Goal: Browse casually: Explore the website without a specific task or goal

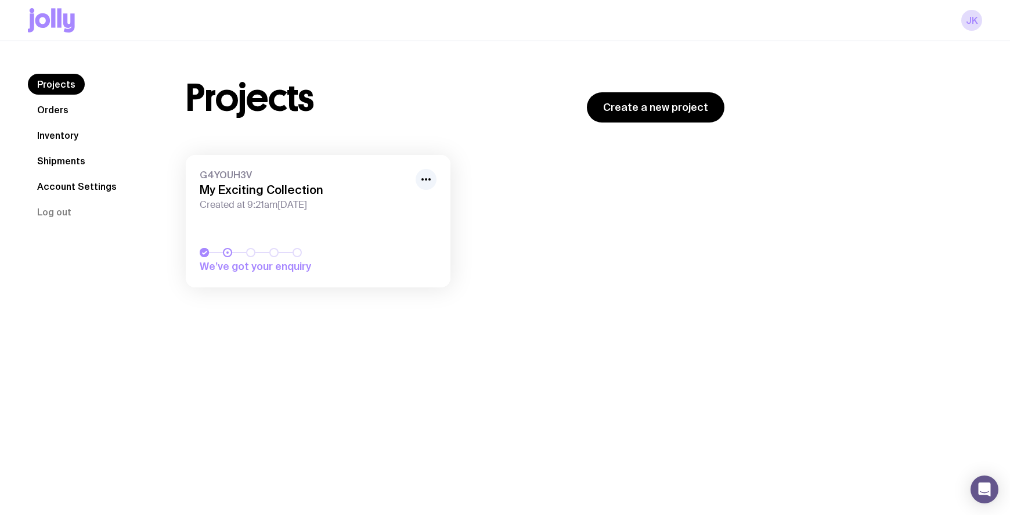
drag, startPoint x: 62, startPoint y: 31, endPoint x: 60, endPoint y: 25, distance: 6.8
click at [62, 31] on icon at bounding box center [51, 20] width 47 height 24
drag, startPoint x: 0, startPoint y: 0, endPoint x: 48, endPoint y: 24, distance: 53.2
click at [48, 24] on icon at bounding box center [42, 20] width 15 height 15
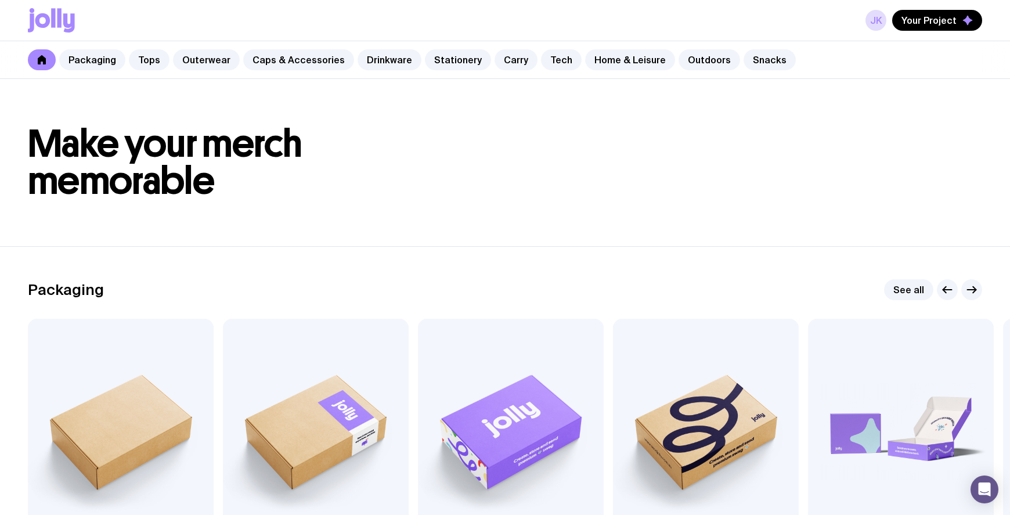
click at [847, 188] on h1 "Make your merch memorable" at bounding box center [505, 162] width 954 height 74
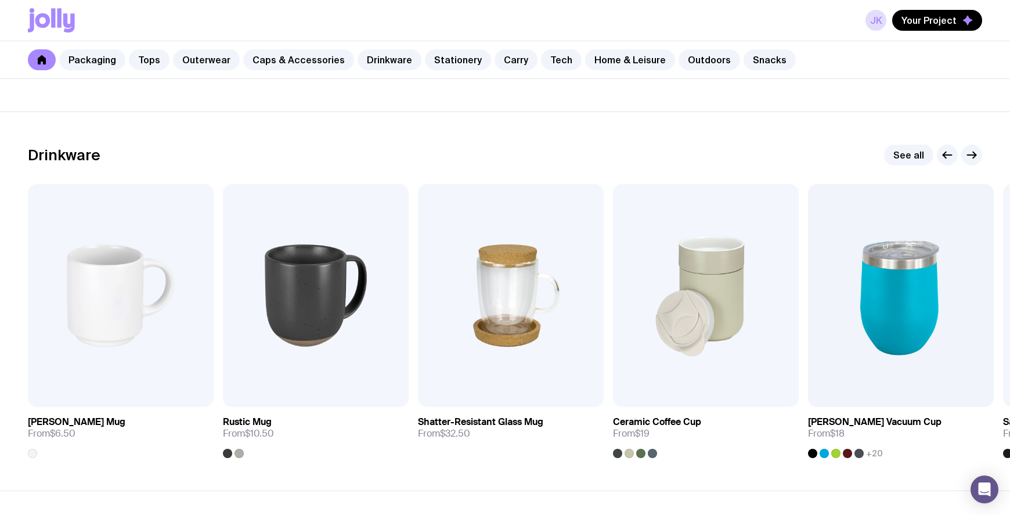
scroll to position [1645, 0]
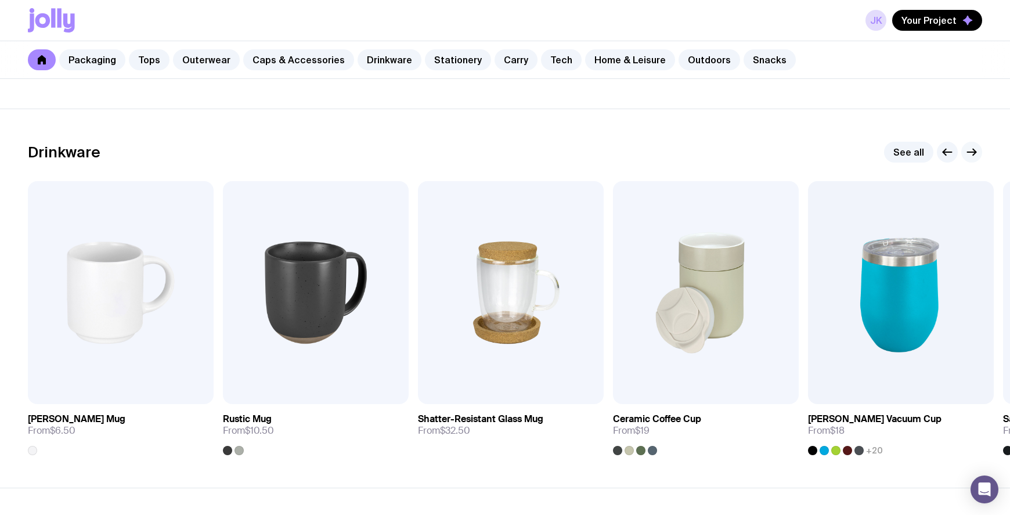
click at [969, 153] on icon "button" at bounding box center [972, 152] width 14 height 14
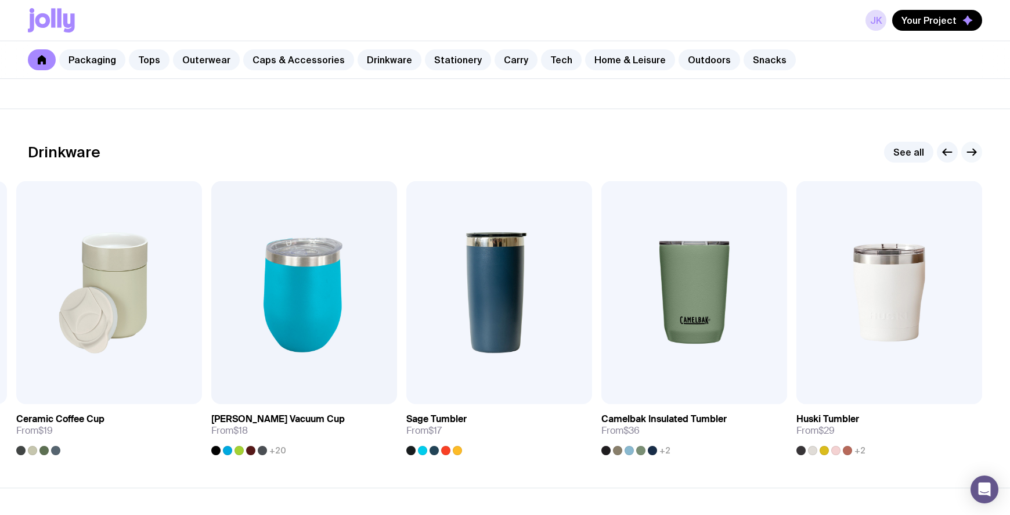
click at [969, 153] on icon "button" at bounding box center [972, 152] width 14 height 14
click at [951, 156] on icon "button" at bounding box center [947, 152] width 14 height 14
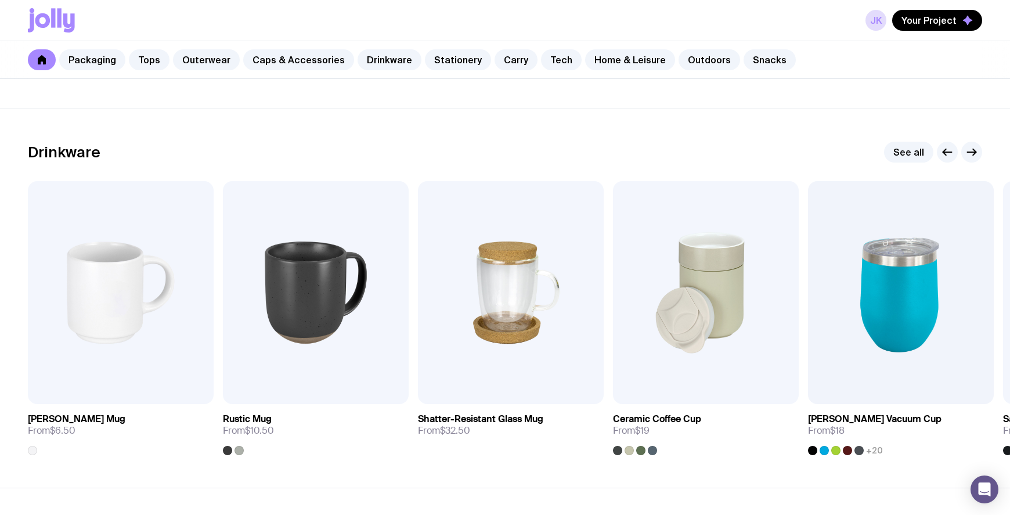
click at [857, 60] on div "Packaging Tops Outerwear Caps & Accessories Drinkware Stationery Carry Tech Hom…" at bounding box center [505, 60] width 1010 height 38
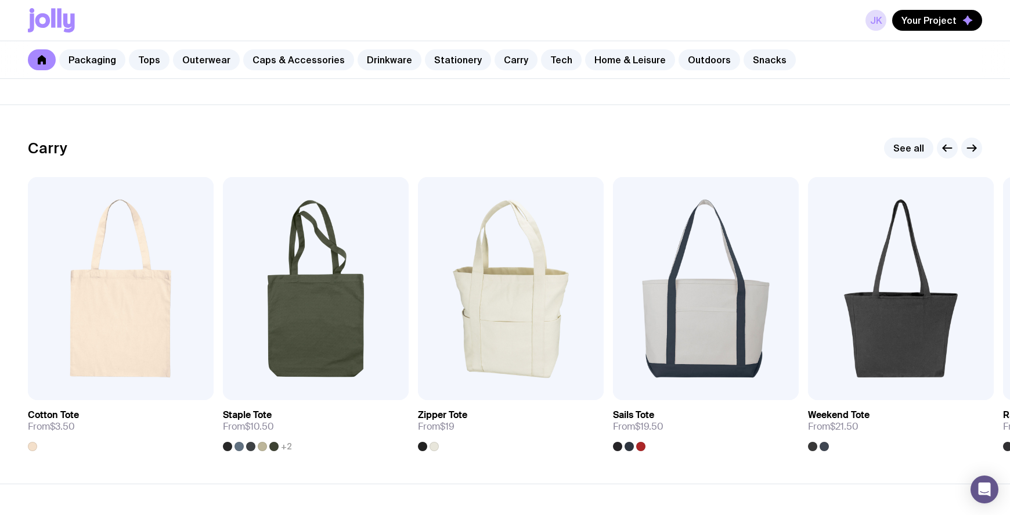
scroll to position [2419, 0]
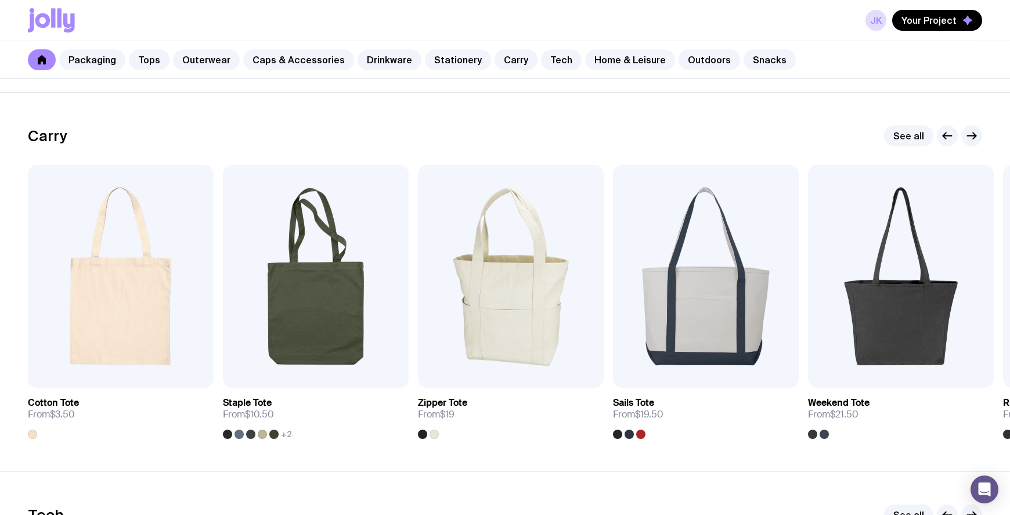
click at [823, 67] on div "Packaging Tops Outerwear Caps & Accessories Drinkware Stationery Carry Tech Hom…" at bounding box center [505, 60] width 1010 height 38
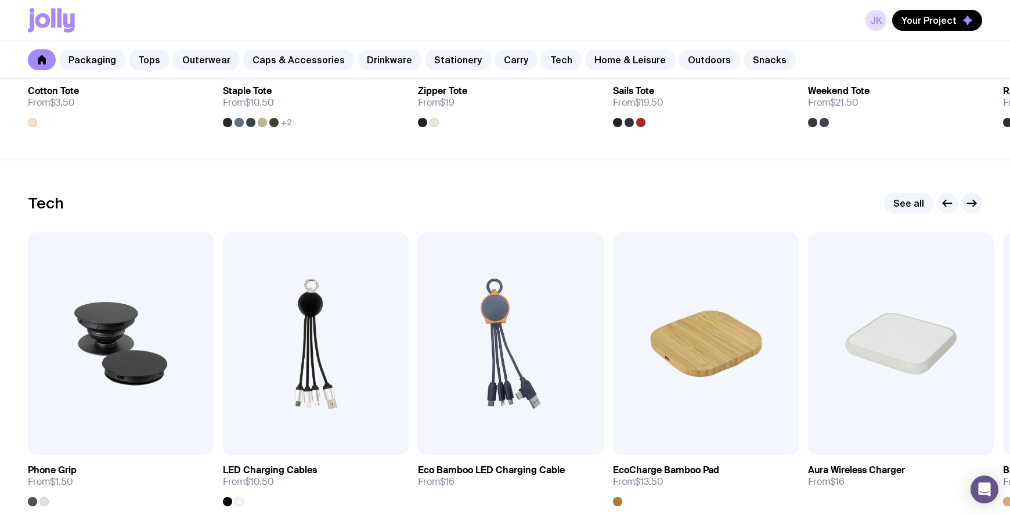
scroll to position [2806, 0]
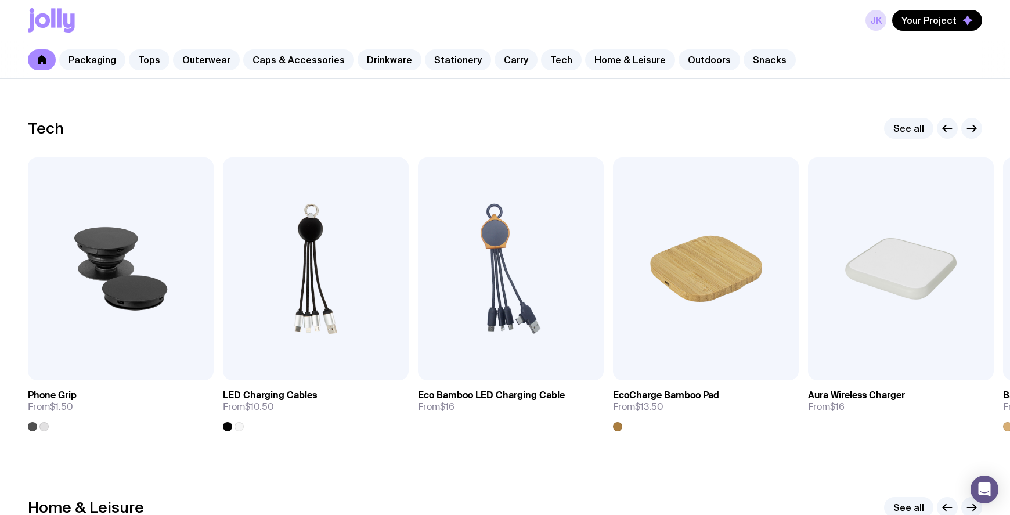
click at [843, 65] on div "Packaging Tops Outerwear Caps & Accessories Drinkware Stationery Carry Tech Hom…" at bounding box center [505, 60] width 1010 height 38
click at [904, 127] on link "See all" at bounding box center [908, 128] width 49 height 21
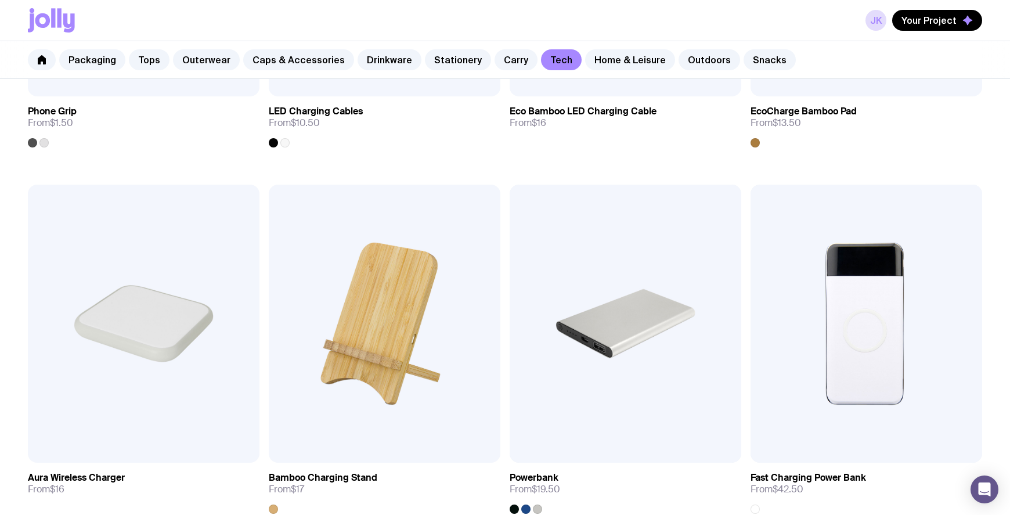
scroll to position [581, 0]
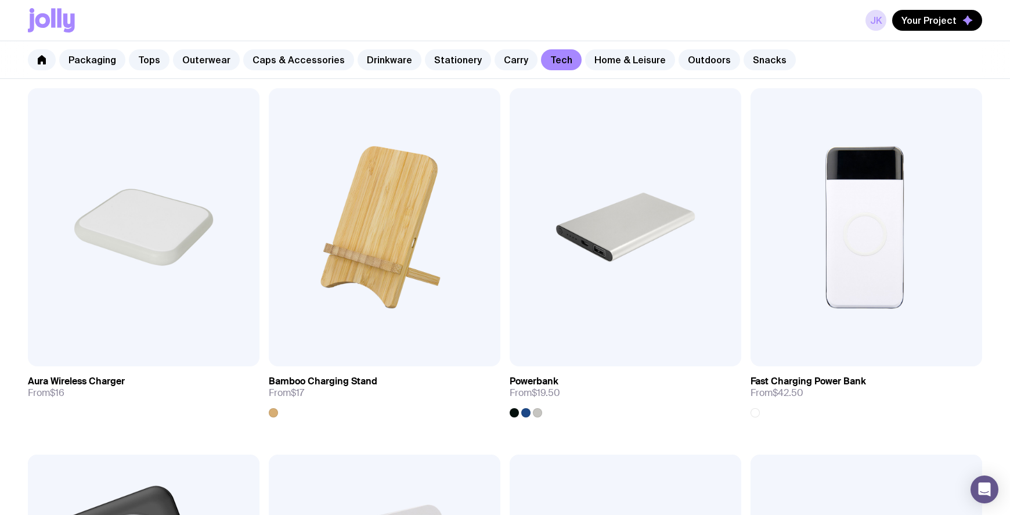
click at [835, 39] on div "JK Your Project" at bounding box center [505, 20] width 954 height 41
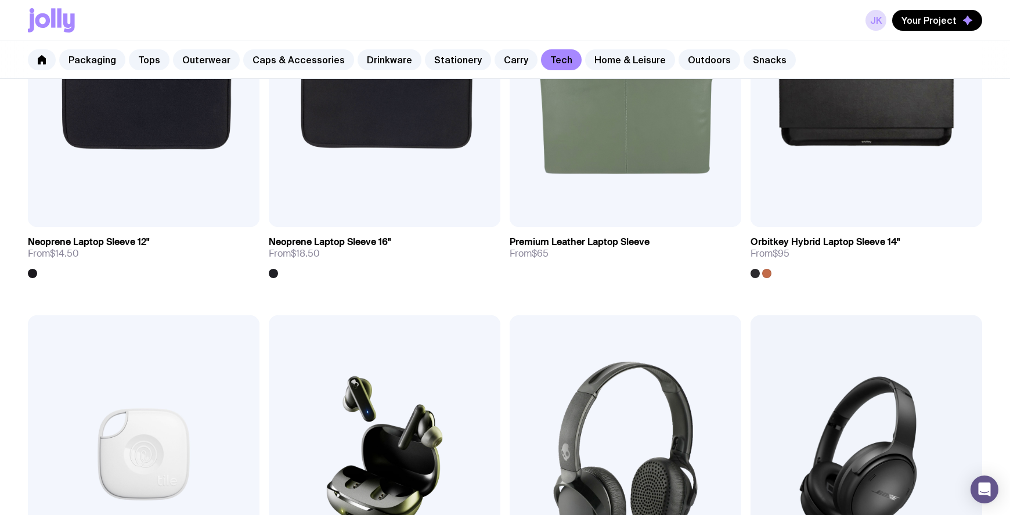
scroll to position [2032, 0]
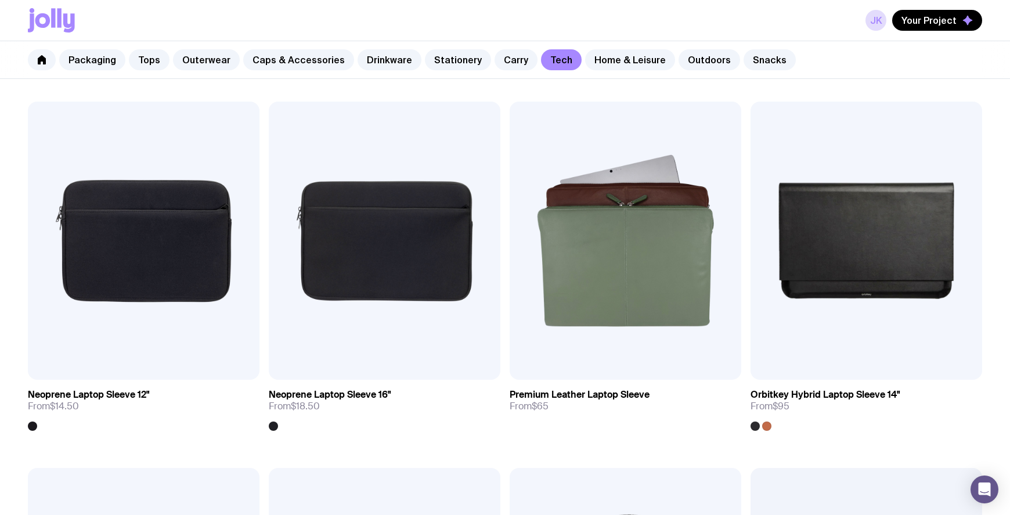
click at [50, 25] on icon at bounding box center [51, 20] width 47 height 24
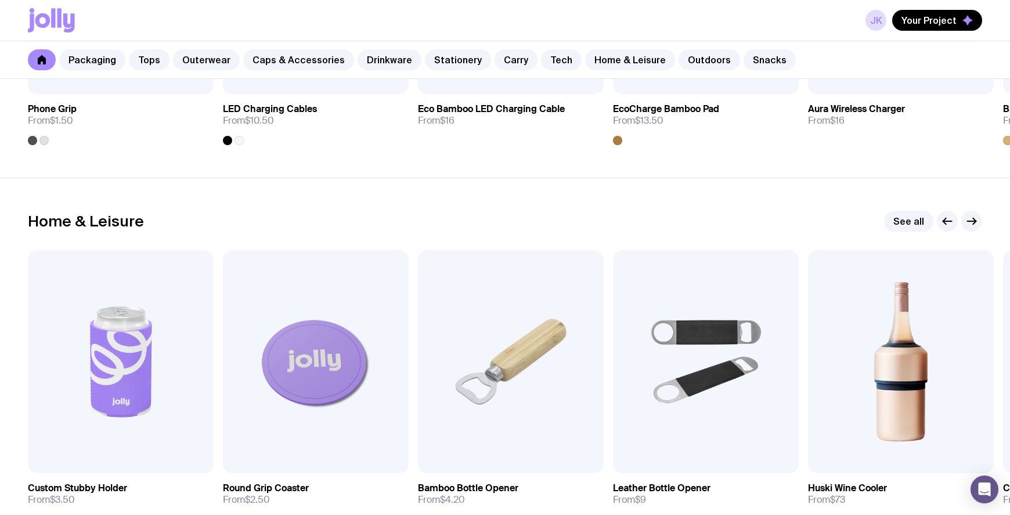
scroll to position [3193, 0]
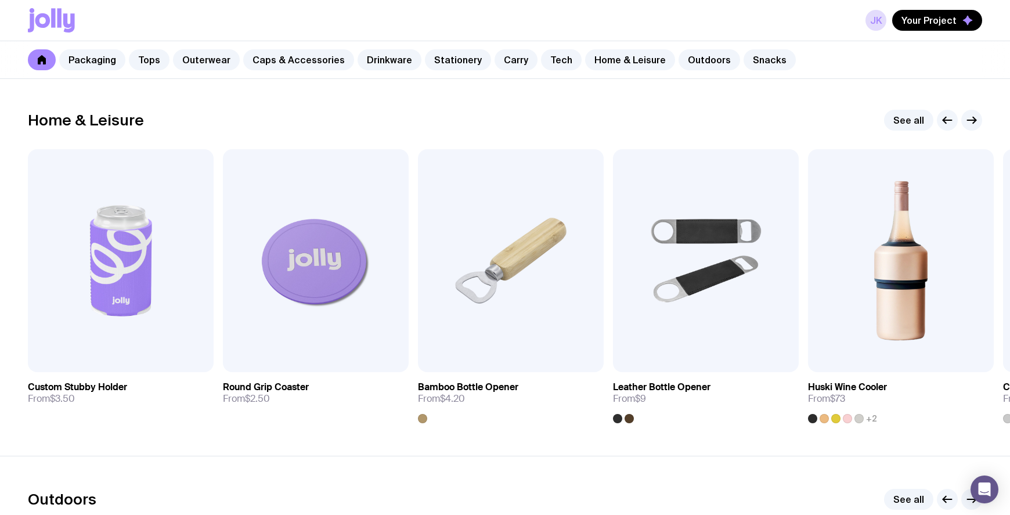
click at [823, 23] on div "JK Your Project" at bounding box center [505, 20] width 954 height 41
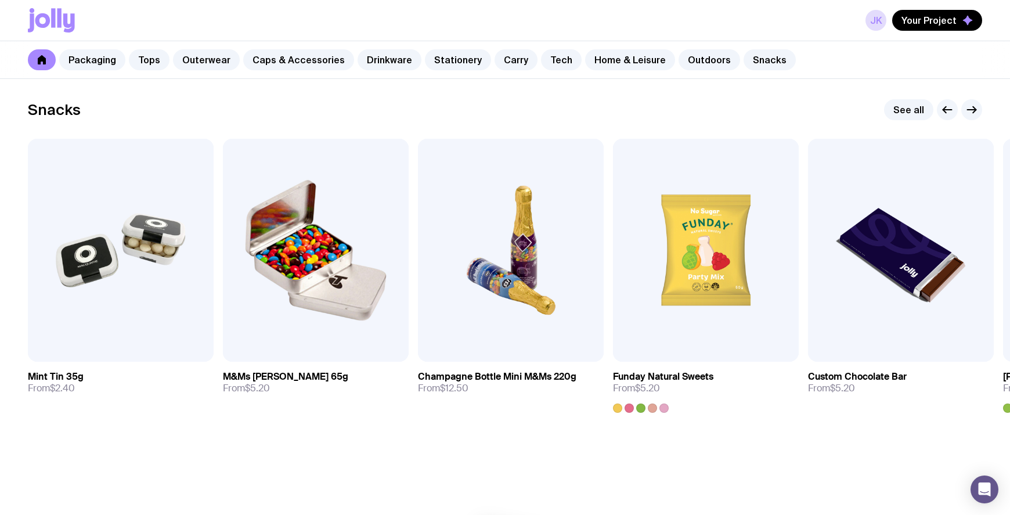
scroll to position [3967, 0]
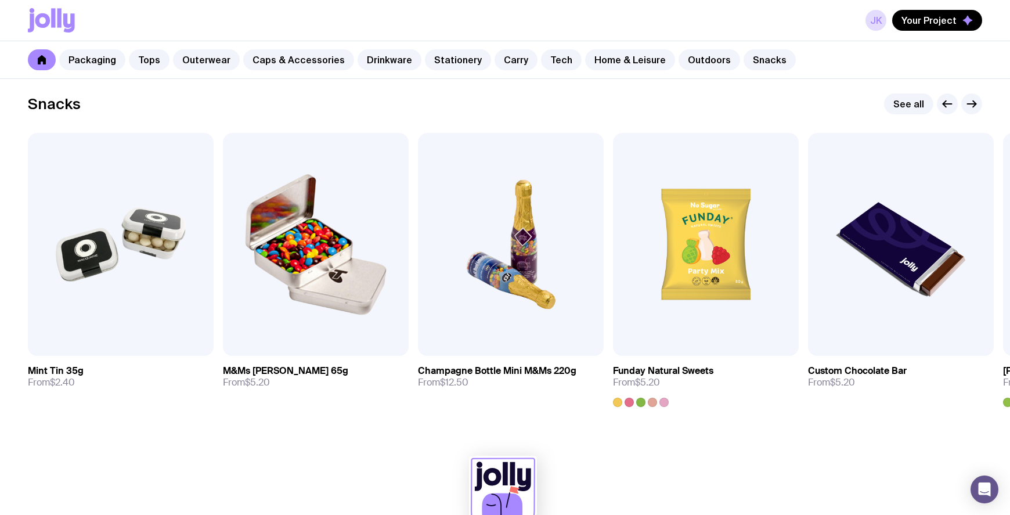
click at [833, 73] on div "Packaging Tops Outerwear Caps & Accessories Drinkware Stationery Carry Tech Hom…" at bounding box center [505, 60] width 1010 height 38
click at [541, 64] on link "Tech" at bounding box center [561, 59] width 41 height 21
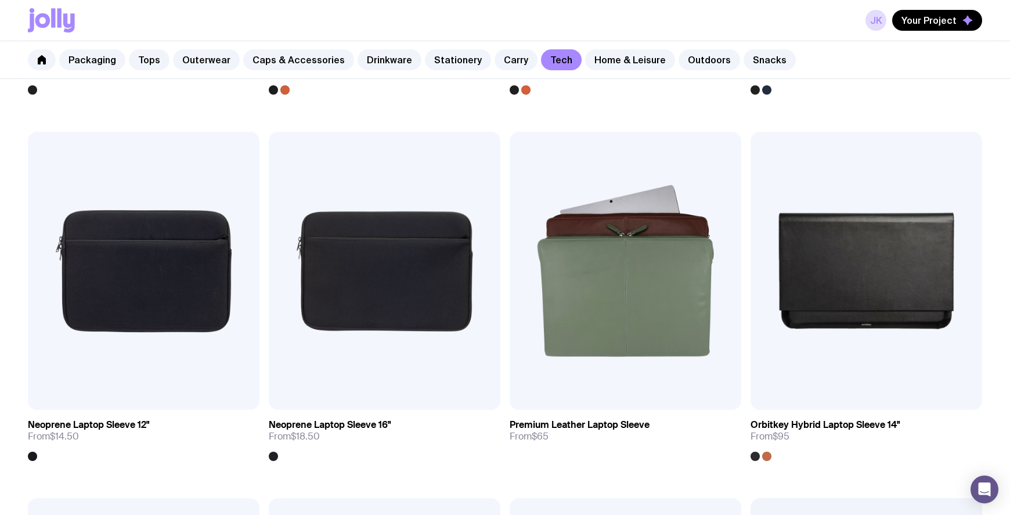
scroll to position [2032, 0]
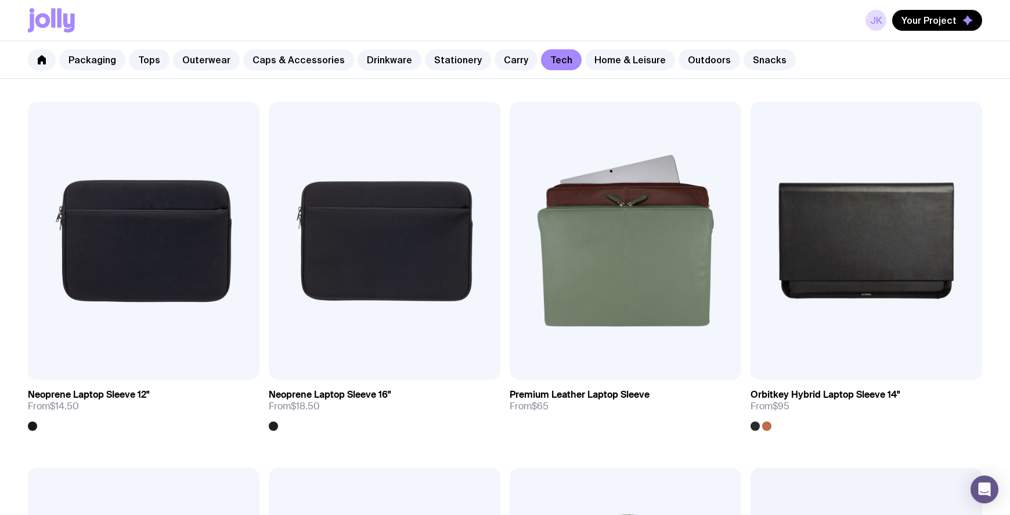
click at [846, 69] on div "Packaging Tops Outerwear Caps & Accessories Drinkware Stationery Carry Tech Hom…" at bounding box center [505, 60] width 1010 height 38
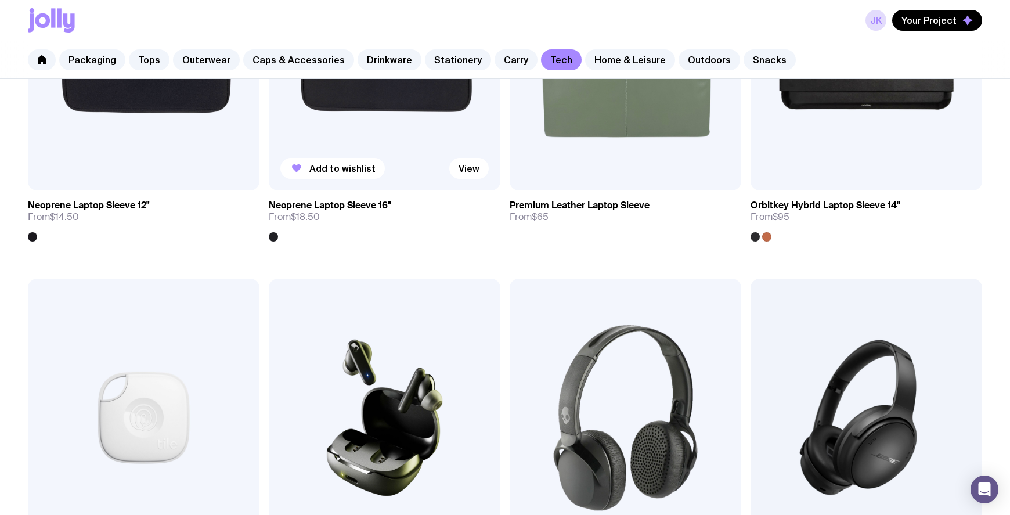
scroll to position [1641, 0]
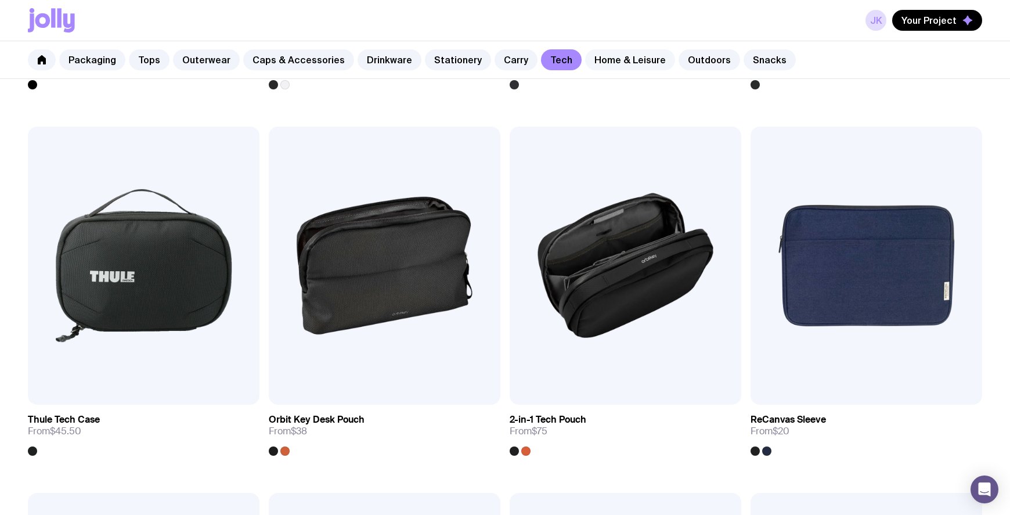
click at [588, 63] on link "Home & Leisure" at bounding box center [630, 59] width 90 height 21
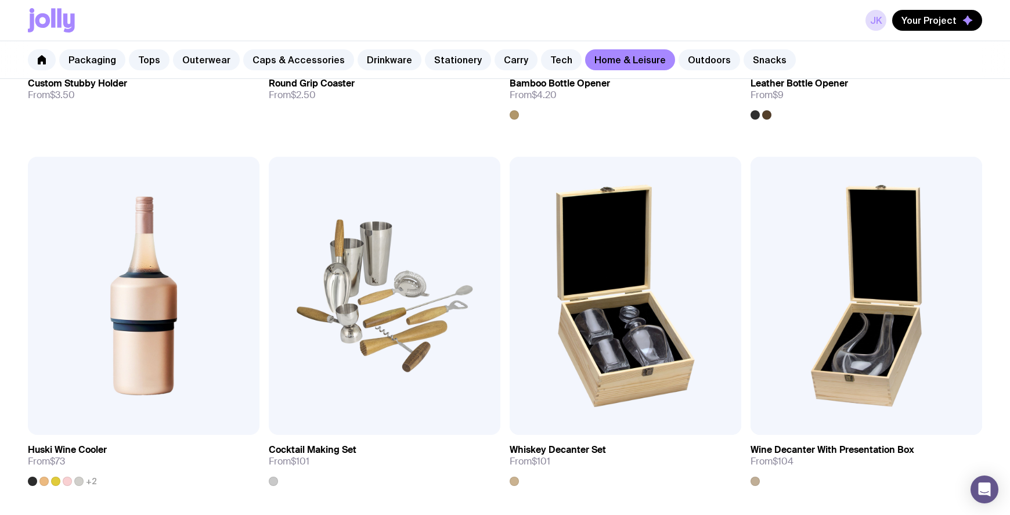
scroll to position [484, 0]
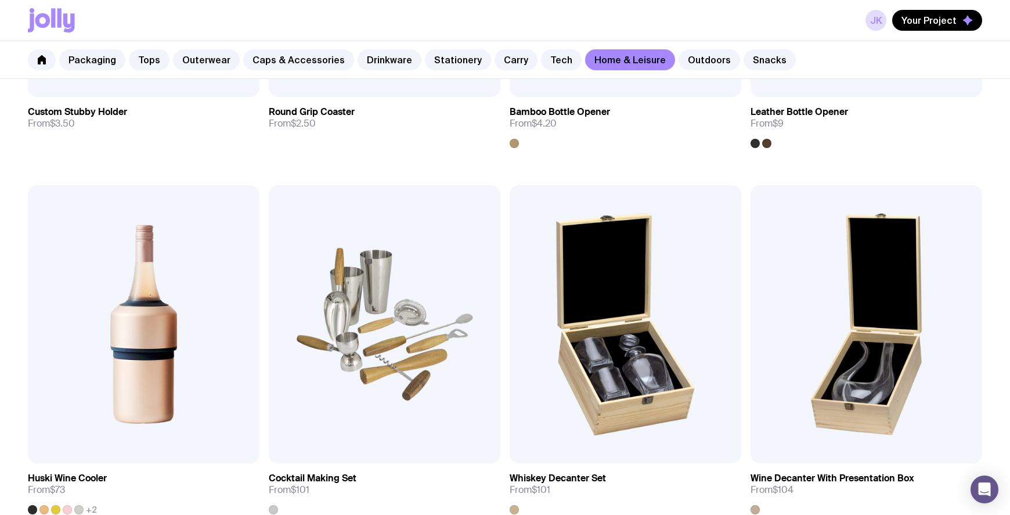
click at [896, 72] on div "Packaging Tops Outerwear Caps & Accessories Drinkware Stationery Carry Tech Hom…" at bounding box center [505, 60] width 1010 height 38
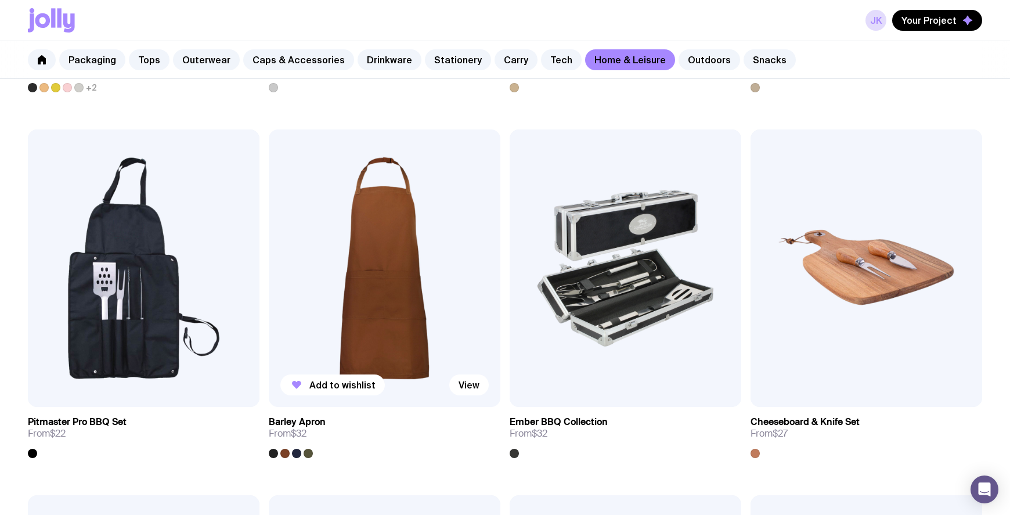
scroll to position [871, 0]
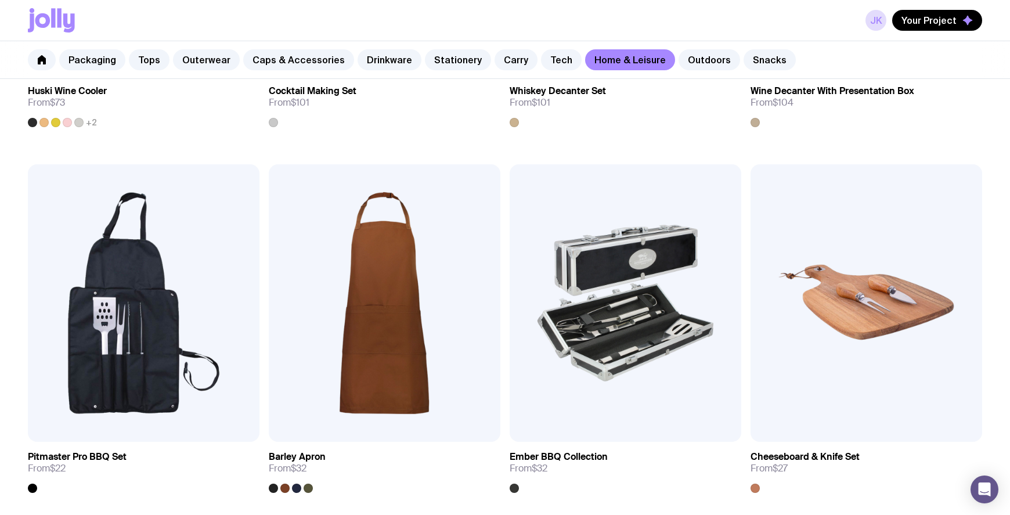
click at [850, 45] on div "Packaging Tops Outerwear Caps & Accessories Drinkware Stationery Carry Tech Hom…" at bounding box center [505, 60] width 1010 height 38
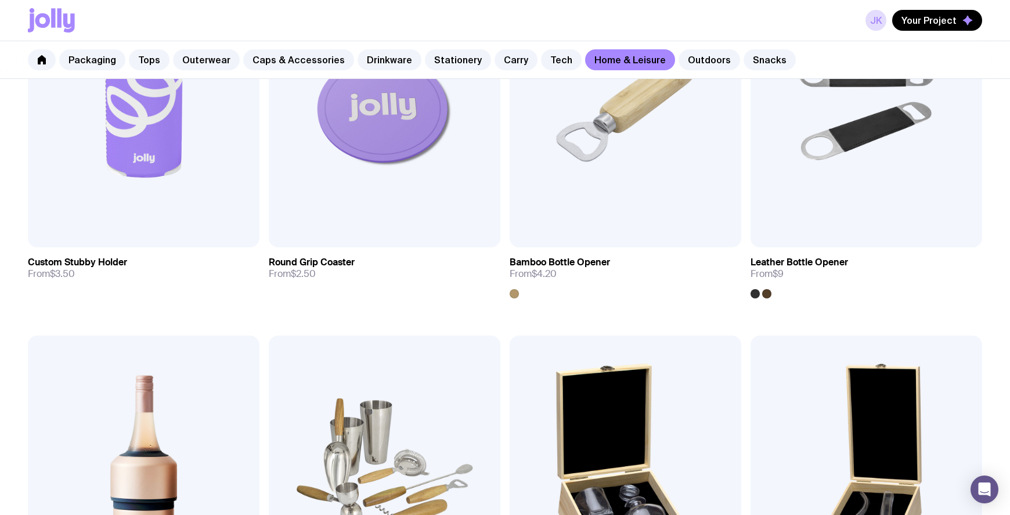
scroll to position [0, 0]
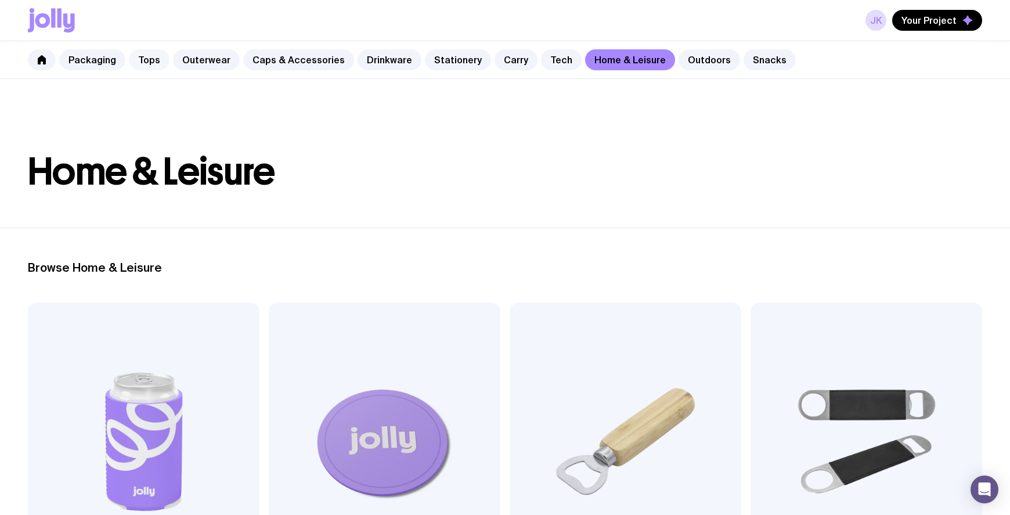
click at [145, 62] on link "Tops" at bounding box center [149, 59] width 41 height 21
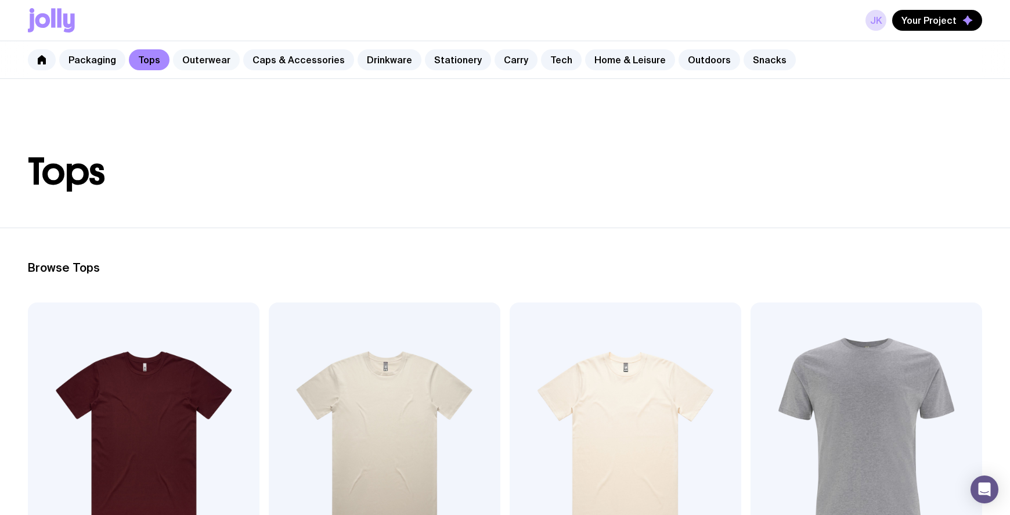
click at [216, 64] on link "Outerwear" at bounding box center [206, 59] width 67 height 21
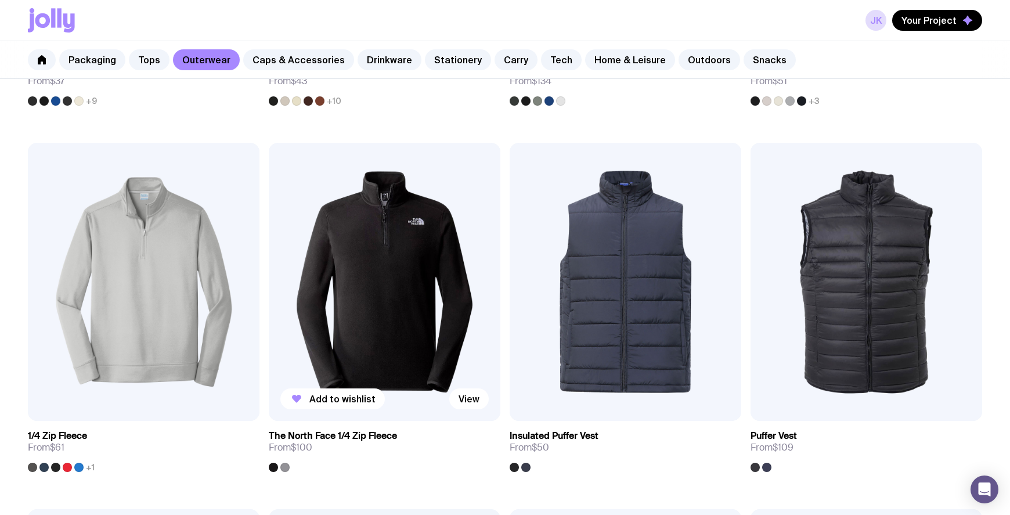
scroll to position [581, 0]
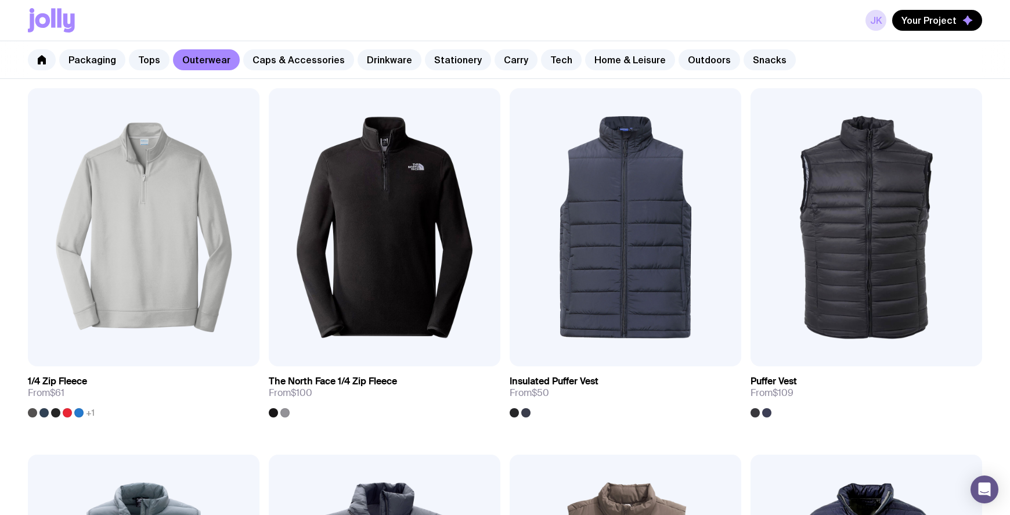
drag, startPoint x: 842, startPoint y: 62, endPoint x: 836, endPoint y: 68, distance: 8.2
click at [842, 62] on div "Packaging Tops Outerwear Caps & Accessories Drinkware Stationery Carry Tech Hom…" at bounding box center [505, 60] width 1010 height 38
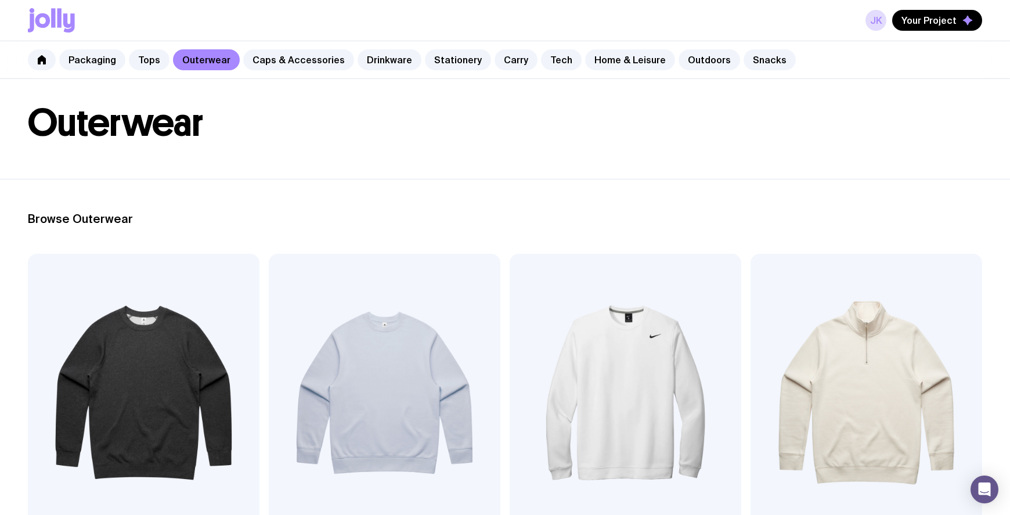
scroll to position [0, 0]
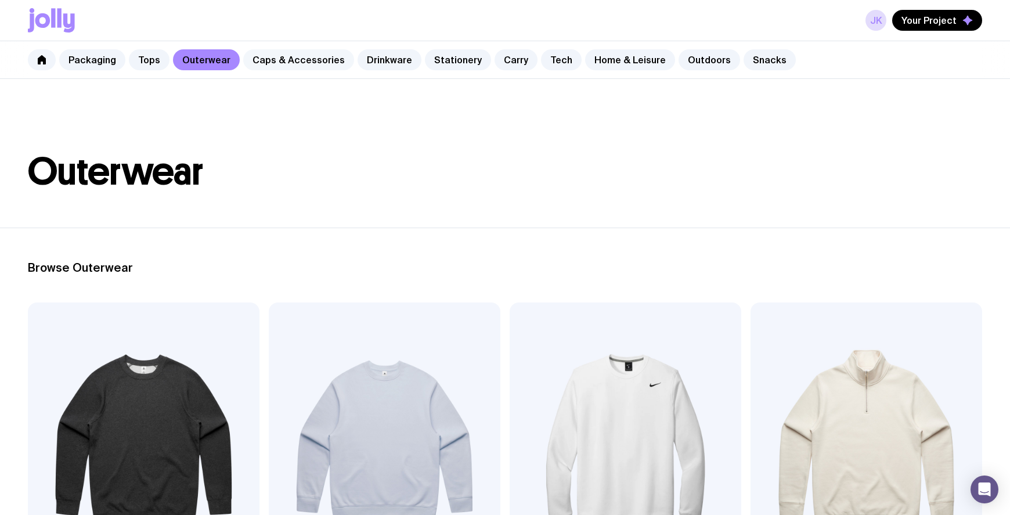
click at [287, 62] on link "Caps & Accessories" at bounding box center [298, 59] width 111 height 21
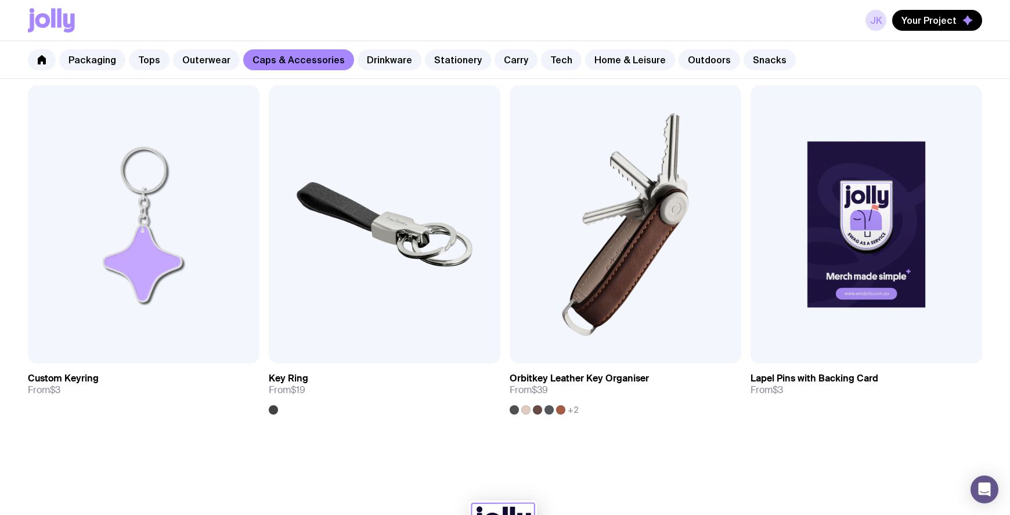
scroll to position [1952, 0]
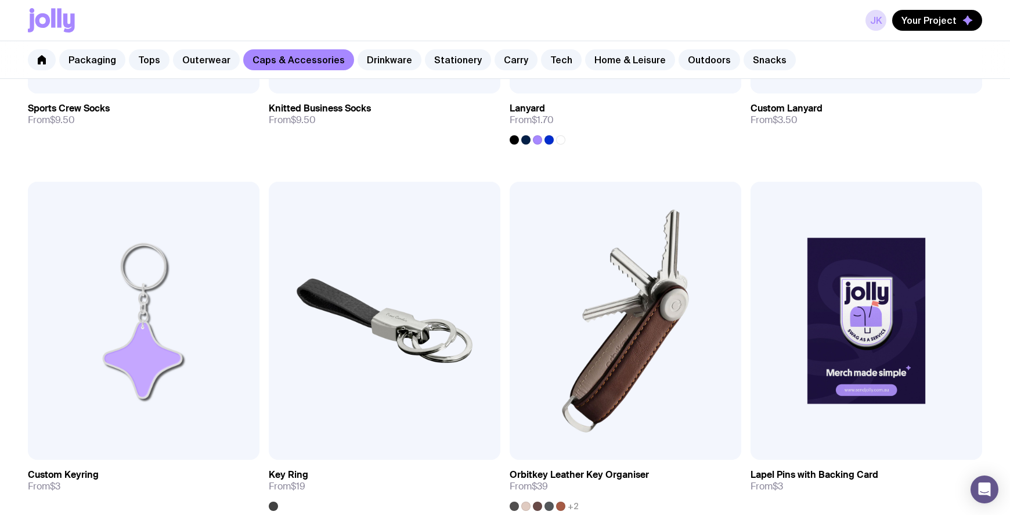
click at [497, 63] on link "Carry" at bounding box center [516, 59] width 43 height 21
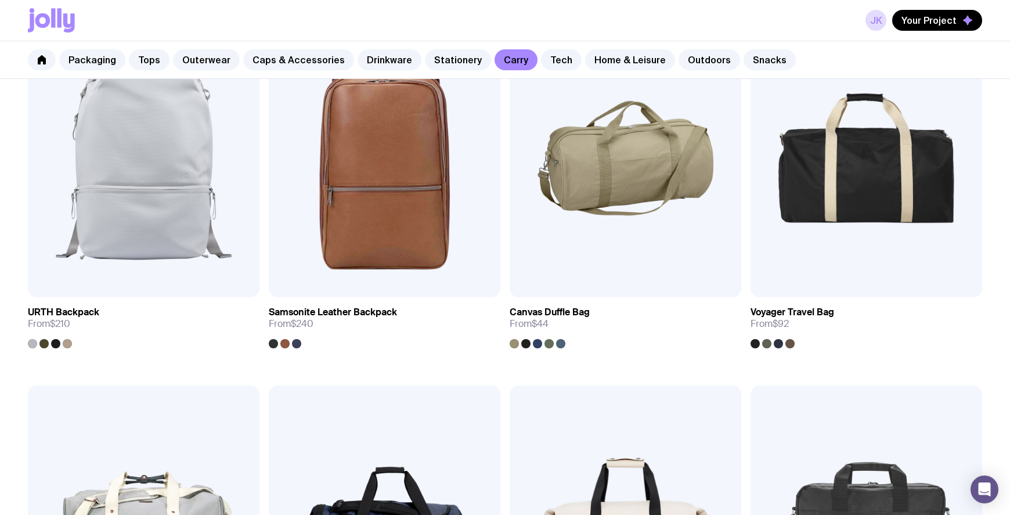
scroll to position [1645, 0]
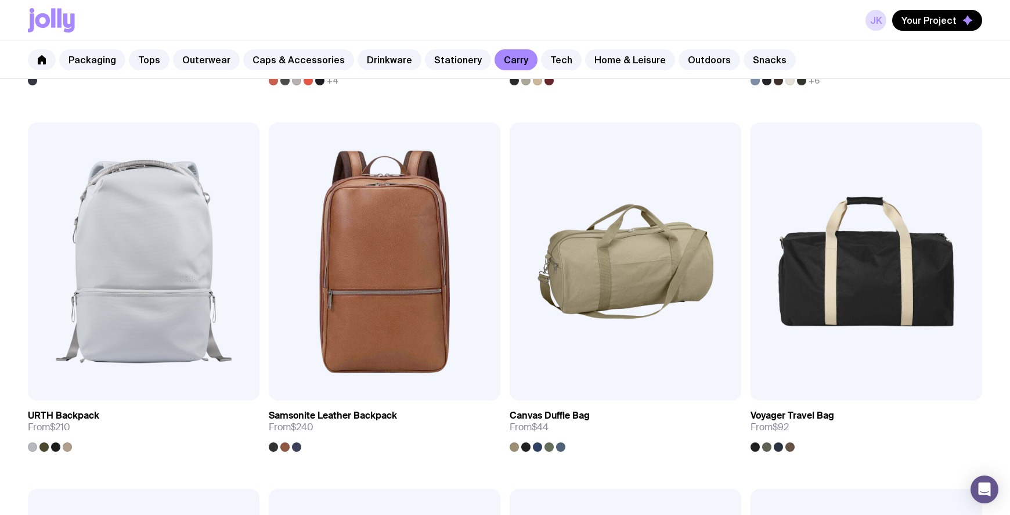
drag, startPoint x: 859, startPoint y: 36, endPoint x: 844, endPoint y: 47, distance: 18.2
click at [859, 36] on div "JK Your Project" at bounding box center [505, 20] width 954 height 41
click at [744, 56] on link "Snacks" at bounding box center [770, 59] width 52 height 21
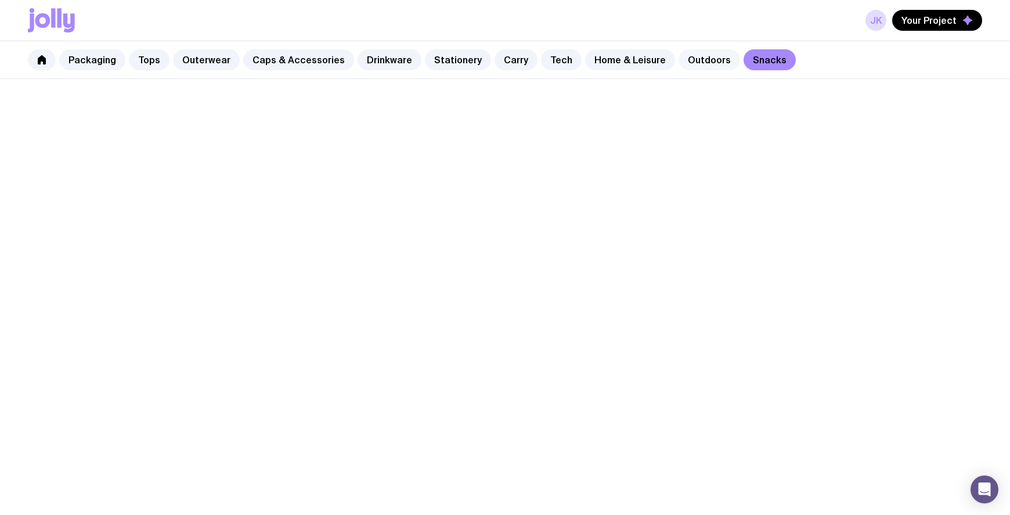
click at [690, 55] on link "Outdoors" at bounding box center [710, 59] width 62 height 21
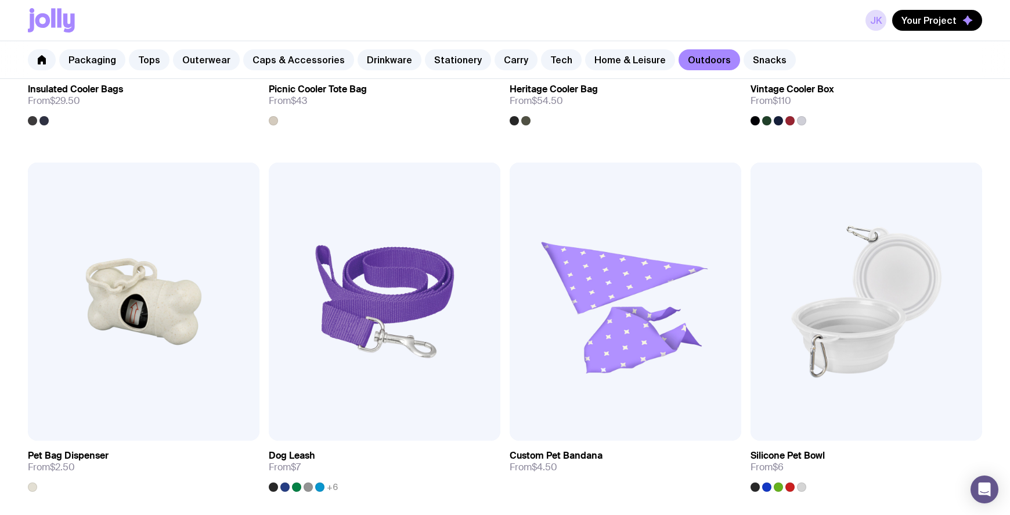
scroll to position [1645, 0]
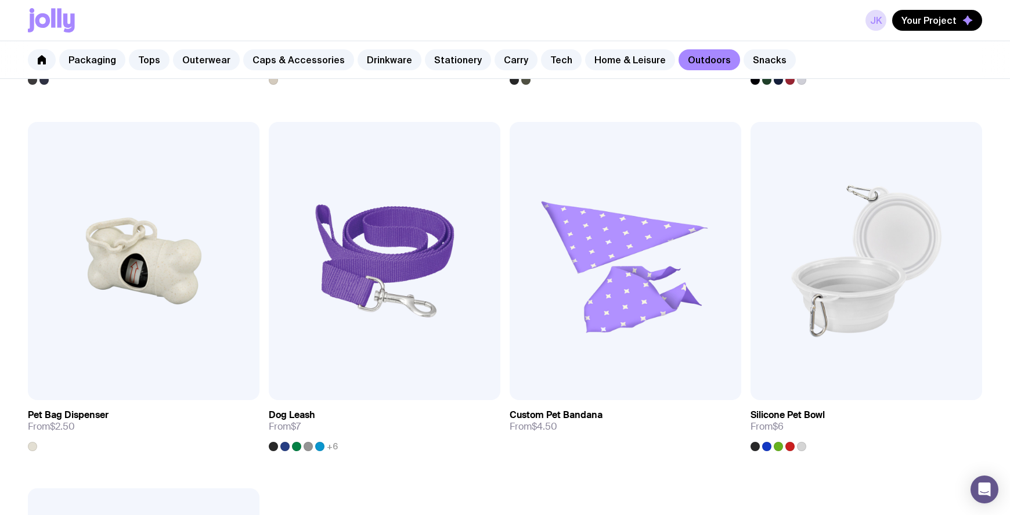
click at [889, 66] on div "Packaging Tops Outerwear Caps & Accessories Drinkware Stationery Carry Tech Hom…" at bounding box center [505, 60] width 1010 height 38
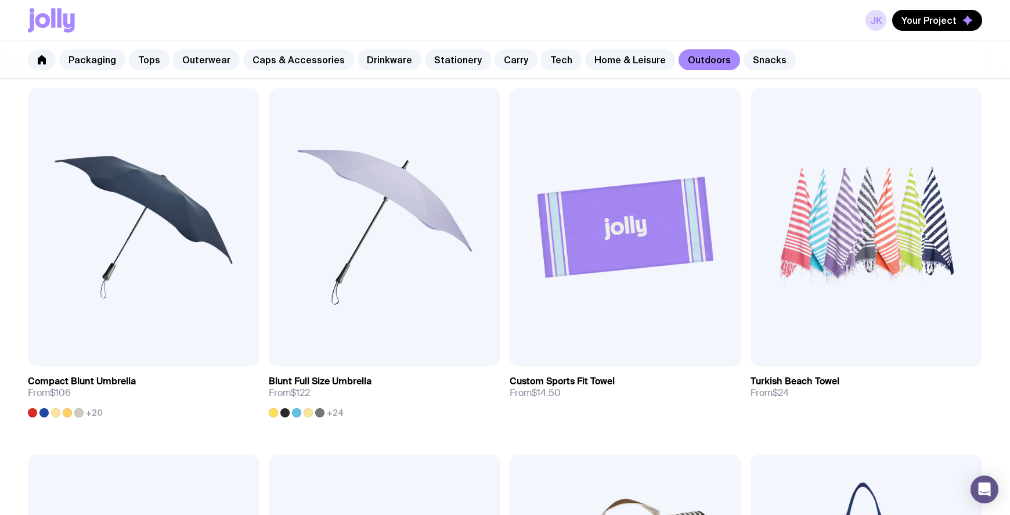
scroll to position [484, 0]
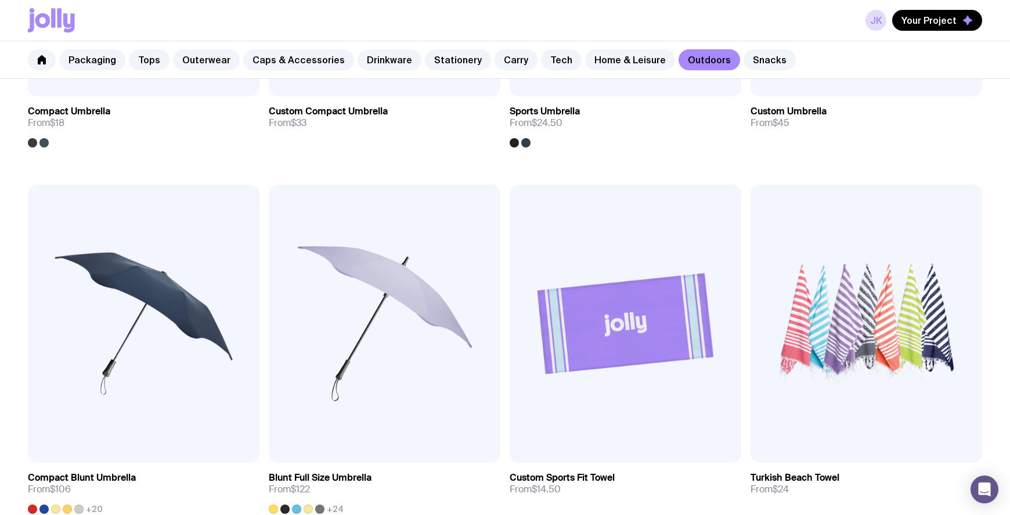
drag, startPoint x: 850, startPoint y: 55, endPoint x: 841, endPoint y: 63, distance: 12.8
click at [850, 55] on div "Packaging Tops Outerwear Caps & Accessories Drinkware Stationery Carry Tech Hom…" at bounding box center [505, 60] width 1010 height 38
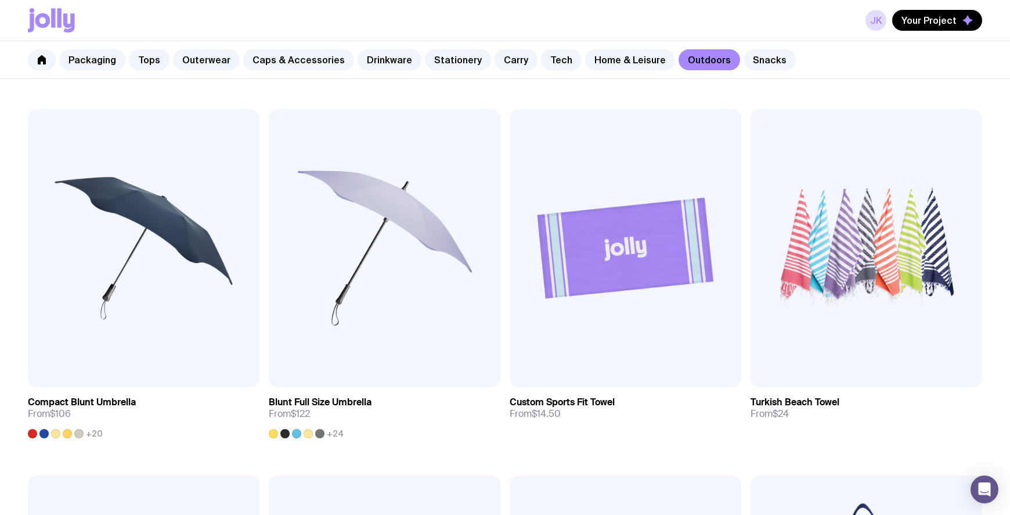
scroll to position [290, 0]
